Goal: Use online tool/utility

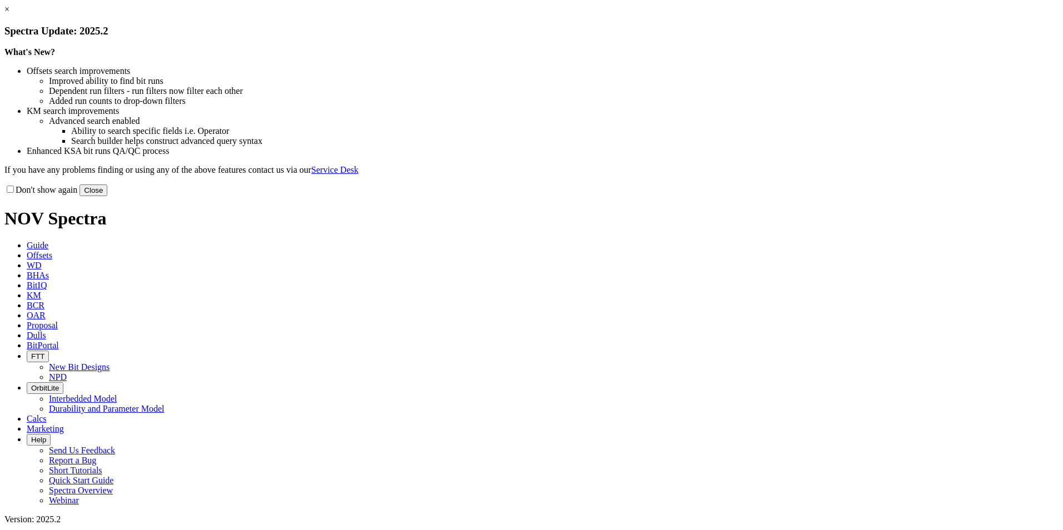
click at [107, 196] on button "Close" at bounding box center [94, 191] width 28 height 12
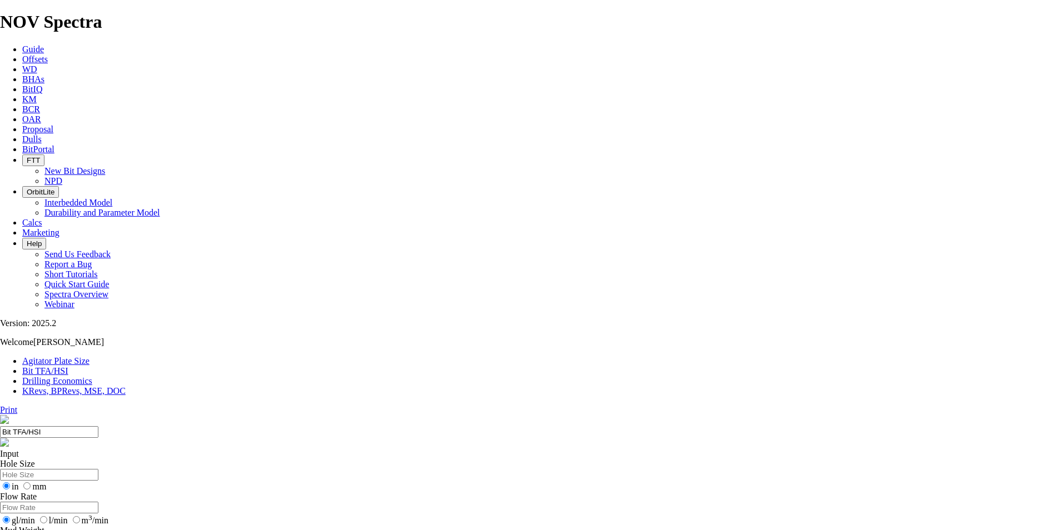
select select "number:12"
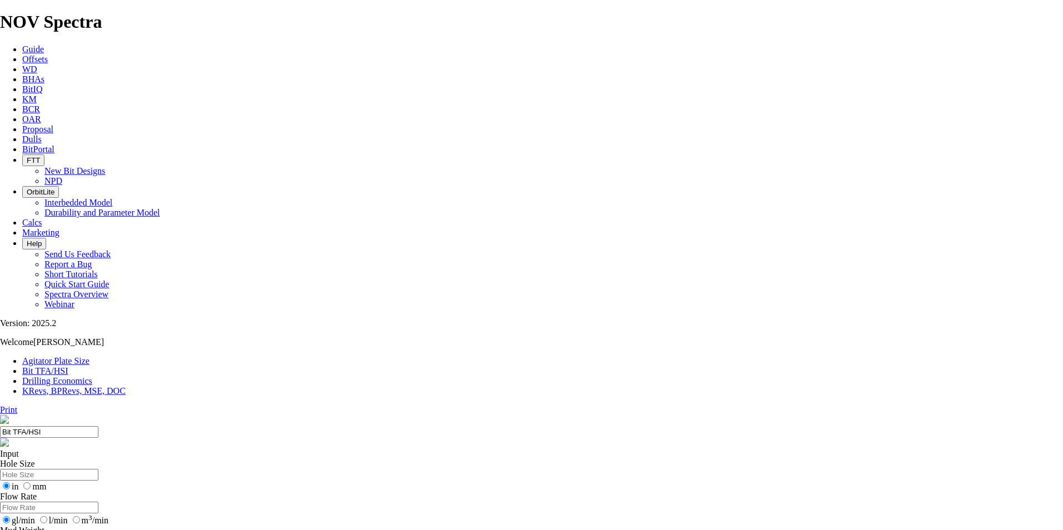
select select "number:12"
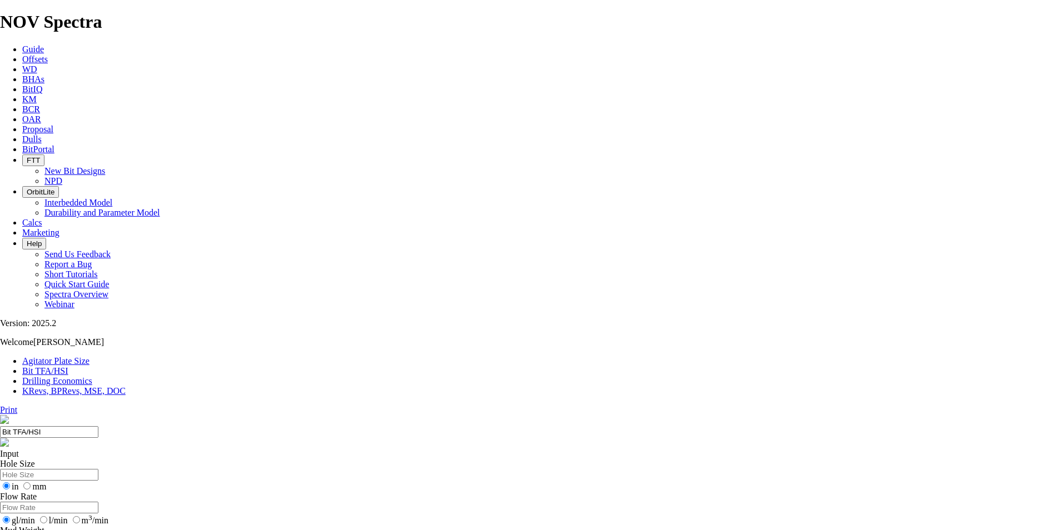
select select "number:11"
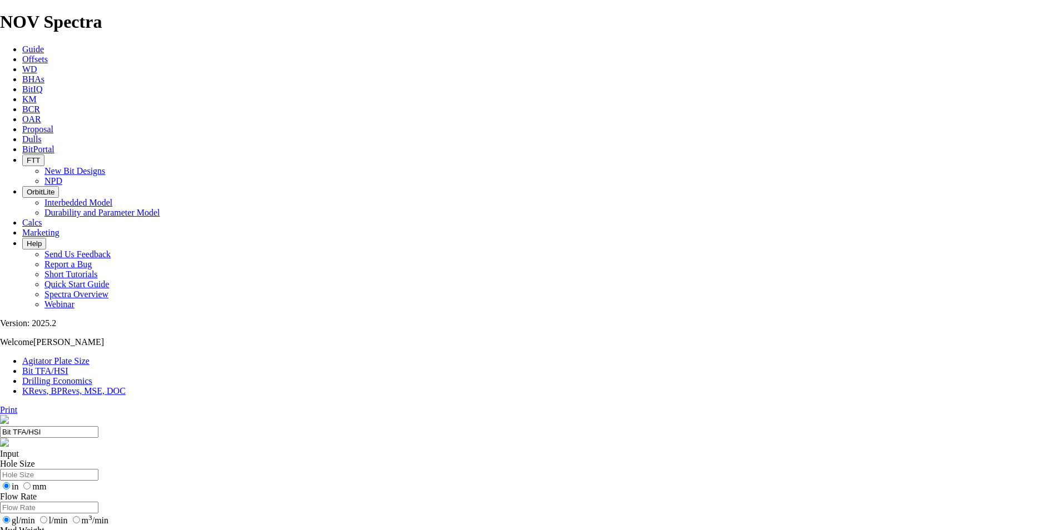
radio input "true"
radio input "false"
type input "1450"
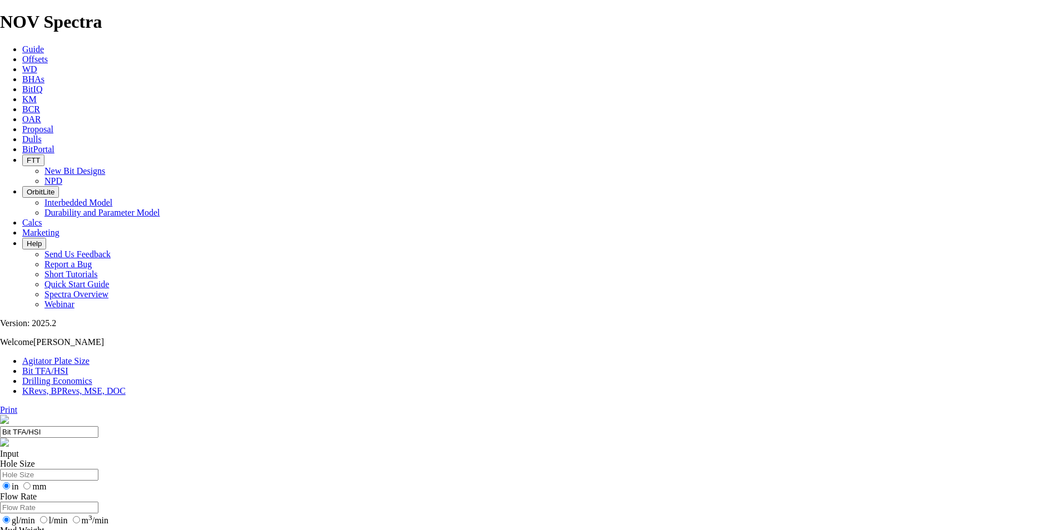
click at [47, 517] on input "l/min" at bounding box center [43, 520] width 7 height 7
radio input "true"
radio input "false"
click at [80, 517] on input "m 3 /min" at bounding box center [76, 520] width 7 height 7
radio input "true"
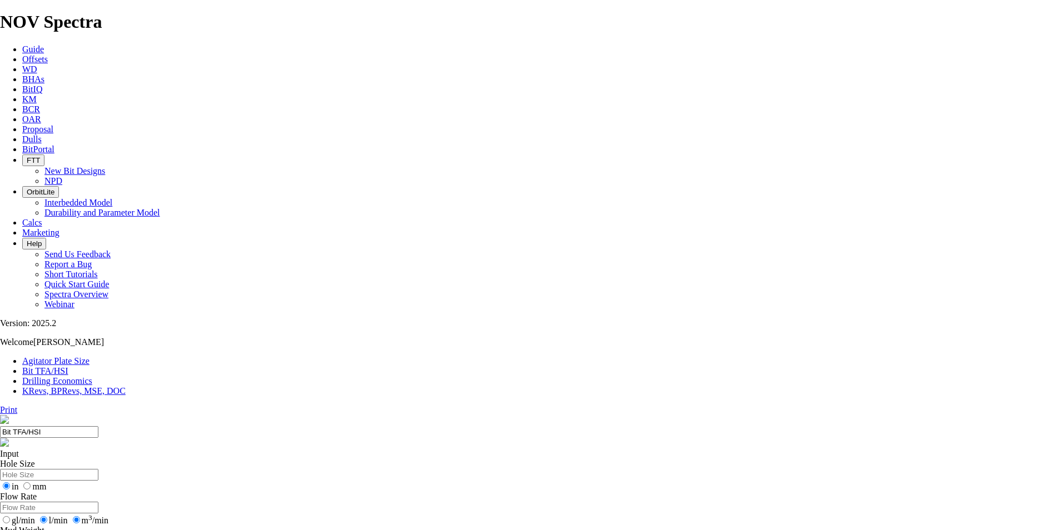
radio input "false"
click at [98, 502] on input "Flow Rate" at bounding box center [49, 508] width 98 height 12
type input "2.3"
click at [31, 483] on input "mm" at bounding box center [26, 486] width 7 height 7
radio input "true"
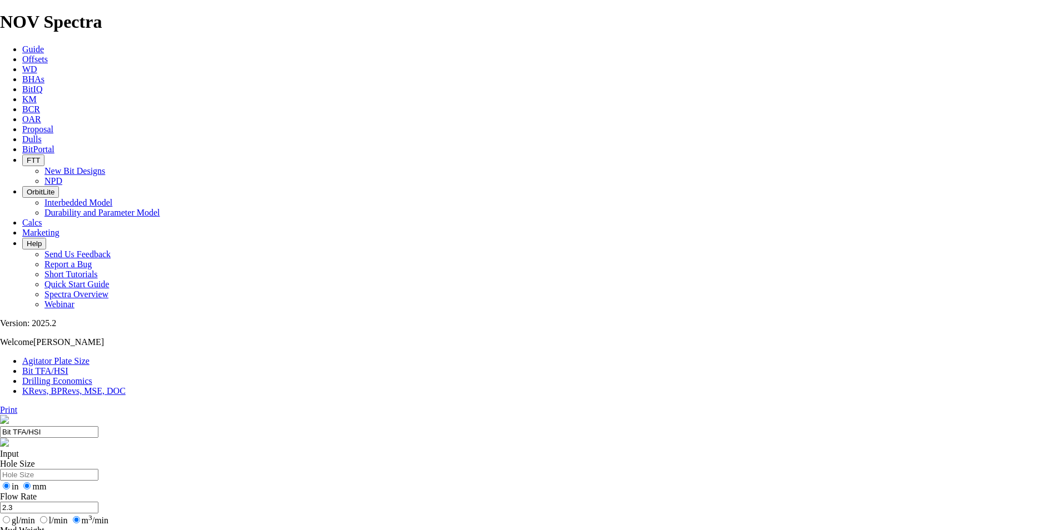
radio input "false"
click at [98, 469] on input "Hole Size" at bounding box center [49, 475] width 98 height 12
type input "216"
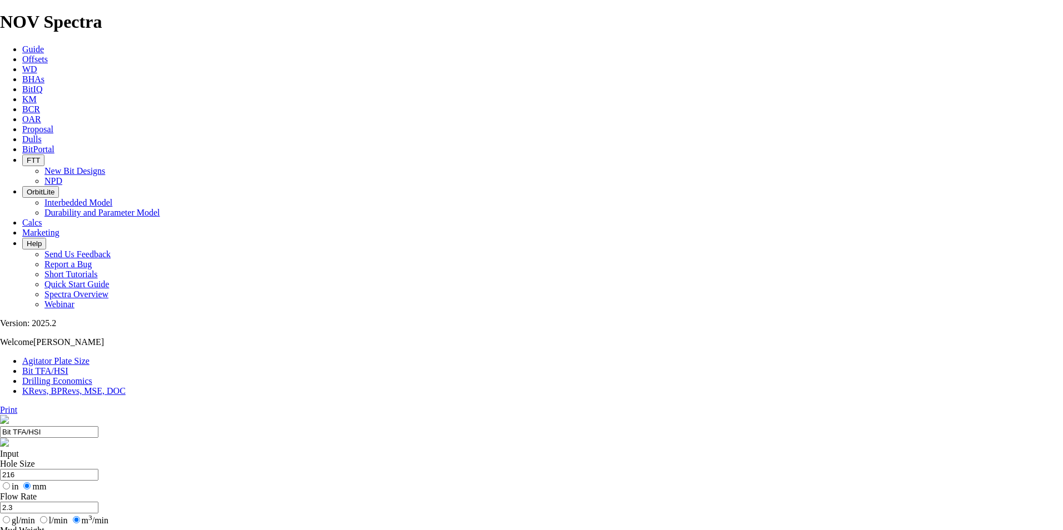
click at [98, 502] on input "2.3" at bounding box center [49, 508] width 98 height 12
type input "2.45"
